Goal: Task Accomplishment & Management: Manage account settings

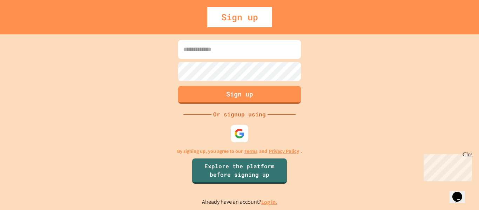
click at [188, 47] on input at bounding box center [239, 49] width 123 height 19
type input "**********"
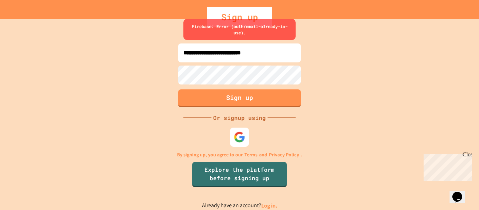
click at [242, 137] on img at bounding box center [240, 138] width 12 height 12
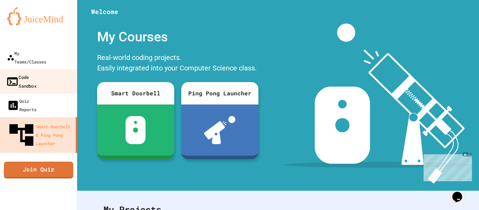
click at [19, 73] on div "Code Sandbox" at bounding box center [21, 81] width 31 height 17
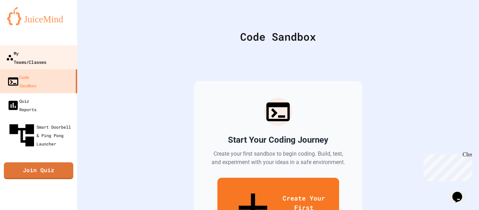
click at [31, 52] on div "My Teams/Classes" at bounding box center [26, 57] width 40 height 17
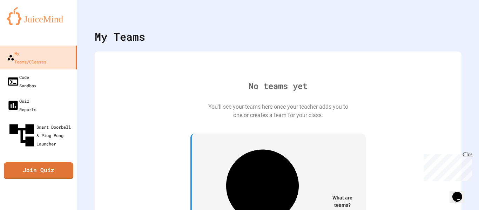
scroll to position [1, 0]
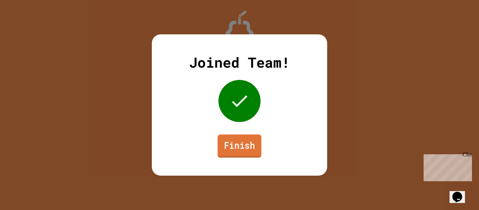
click at [248, 152] on link "Finish" at bounding box center [239, 146] width 44 height 23
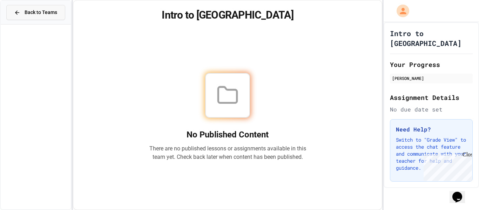
click at [34, 10] on span "Back to Teams" at bounding box center [41, 12] width 33 height 7
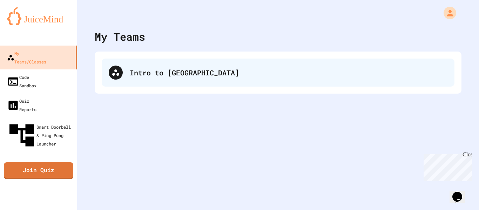
click at [187, 75] on div "Intro to [GEOGRAPHIC_DATA]" at bounding box center [289, 72] width 318 height 11
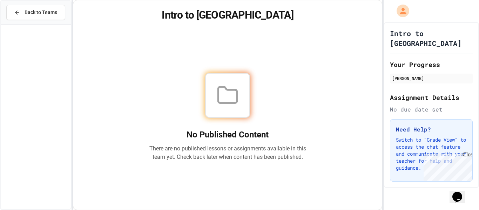
click at [470, 154] on div "Close" at bounding box center [467, 156] width 9 height 9
